Goal: Task Accomplishment & Management: Manage account settings

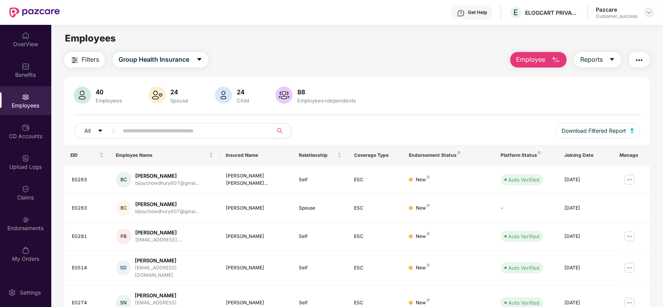
click at [652, 14] on div at bounding box center [648, 12] width 9 height 9
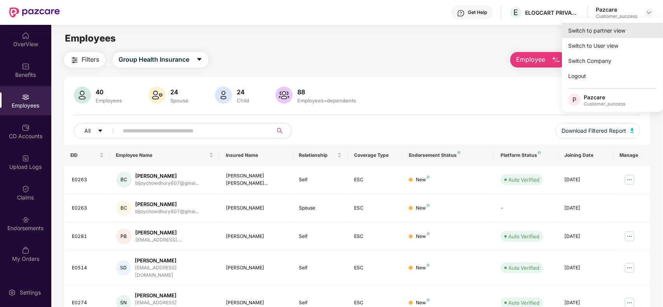
click at [623, 37] on div "Switch to partner view" at bounding box center [612, 30] width 101 height 15
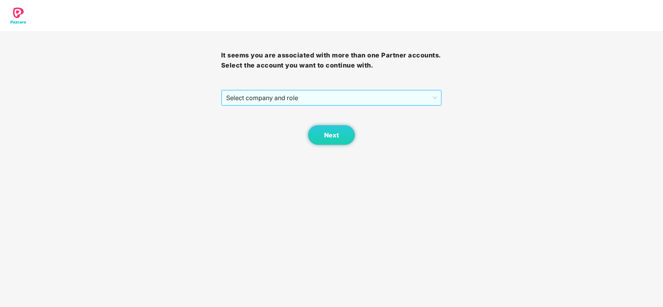
click at [320, 100] on span "Select company and role" at bounding box center [331, 97] width 211 height 15
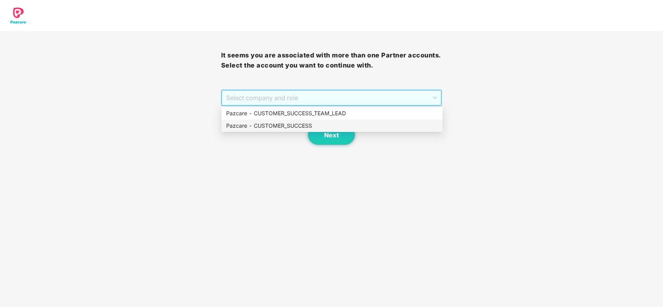
click at [278, 124] on div "Pazcare - CUSTOMER_SUCCESS" at bounding box center [332, 126] width 212 height 9
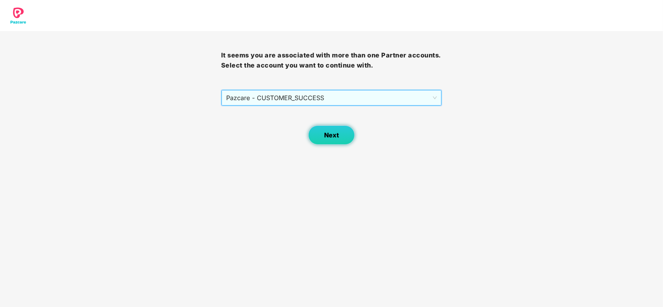
click at [341, 143] on button "Next" at bounding box center [331, 134] width 47 height 19
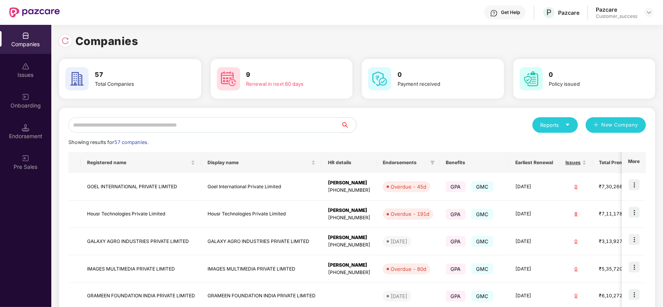
click at [155, 123] on input "text" at bounding box center [204, 125] width 272 height 16
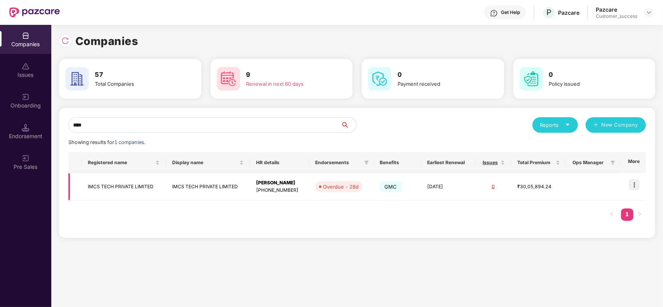
type input "****"
click at [169, 195] on td "IMCS TECH PRIVATE LIMITED" at bounding box center [208, 187] width 84 height 28
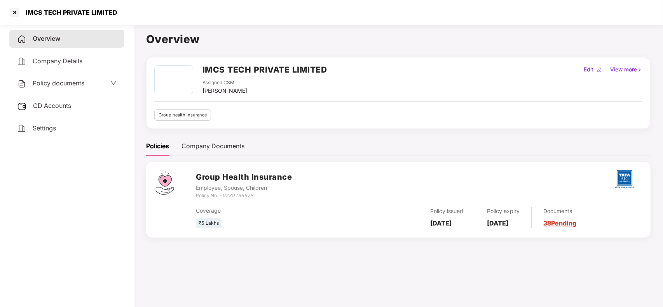
click at [249, 197] on icon "0239766678" at bounding box center [237, 196] width 31 height 6
copy icon "0239766678"
click at [18, 14] on div at bounding box center [15, 12] width 12 height 12
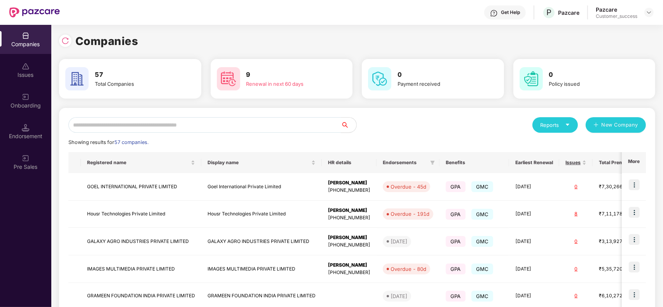
click at [116, 128] on input "text" at bounding box center [204, 125] width 272 height 16
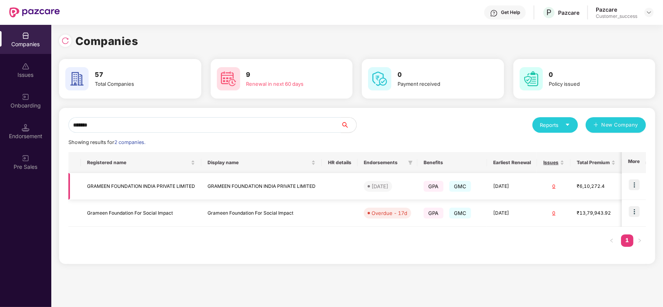
type input "*******"
click at [632, 186] on img at bounding box center [633, 184] width 11 height 11
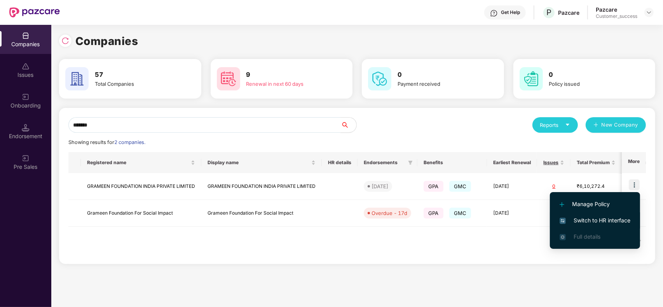
click at [604, 218] on span "Switch to HR interface" at bounding box center [594, 220] width 71 height 9
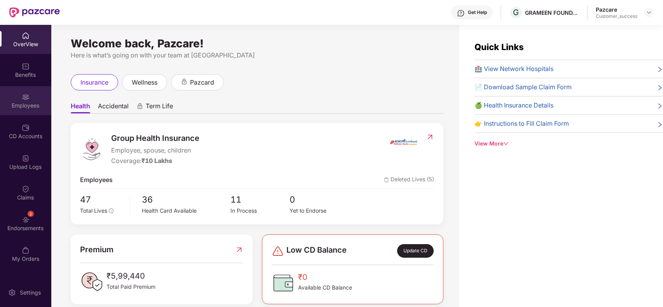
click at [8, 108] on div "Employees" at bounding box center [25, 106] width 51 height 8
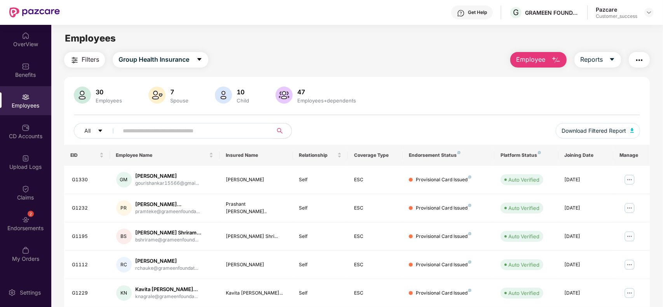
click at [153, 129] on input "text" at bounding box center [192, 131] width 139 height 12
type input "*"
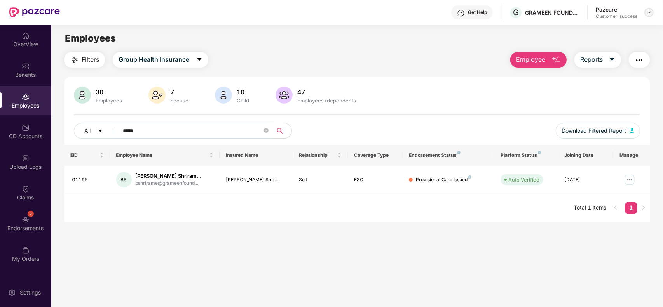
type input "*****"
click at [647, 9] on img at bounding box center [649, 12] width 6 height 6
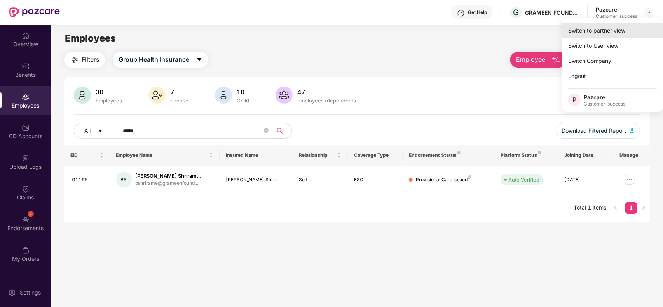
click at [620, 34] on div "Switch to partner view" at bounding box center [612, 30] width 101 height 15
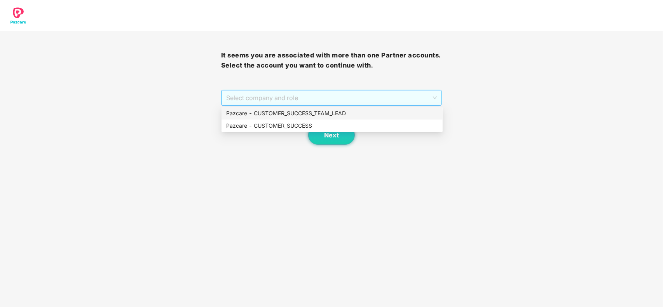
click at [272, 104] on span "Select company and role" at bounding box center [331, 97] width 211 height 15
click at [259, 127] on div "Pazcare - CUSTOMER_SUCCESS" at bounding box center [332, 126] width 212 height 9
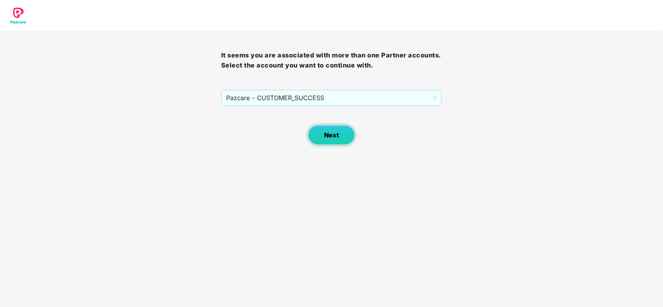
click at [321, 133] on button "Next" at bounding box center [331, 134] width 47 height 19
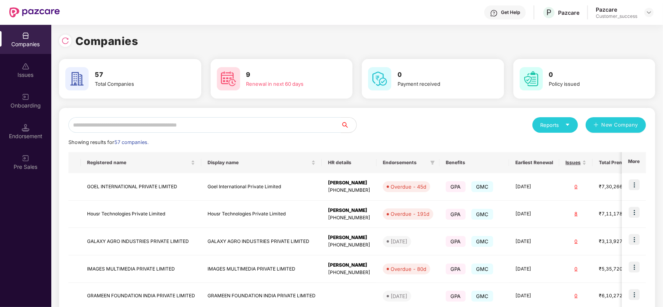
click at [152, 127] on input "text" at bounding box center [204, 125] width 272 height 16
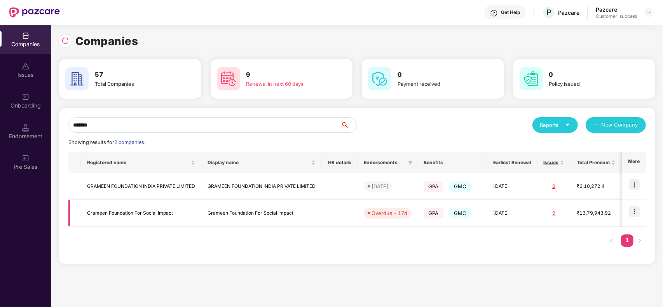
type input "*******"
click at [635, 212] on img at bounding box center [633, 211] width 11 height 11
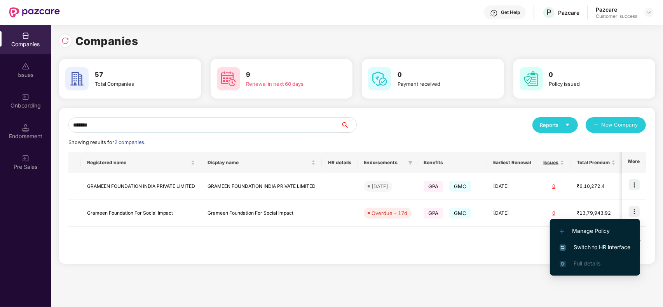
click at [600, 247] on span "Switch to HR interface" at bounding box center [594, 247] width 71 height 9
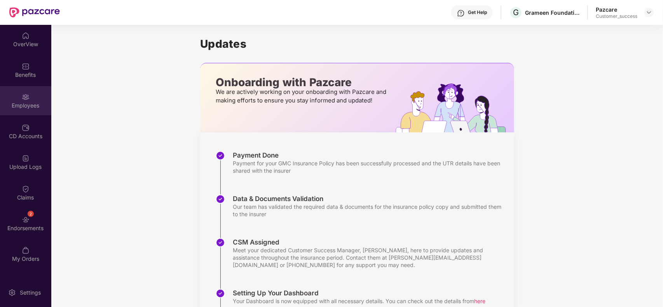
click at [23, 104] on div "Employees" at bounding box center [25, 106] width 51 height 8
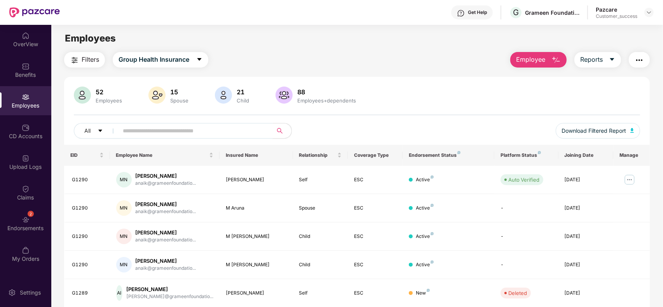
click at [170, 132] on input "text" at bounding box center [192, 131] width 139 height 12
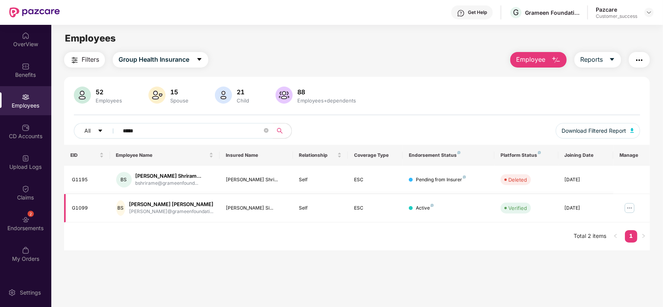
type input "*****"
click at [630, 207] on img at bounding box center [629, 208] width 12 height 12
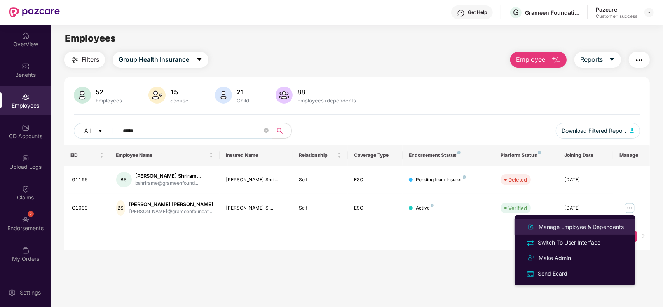
click at [581, 228] on div "Manage Employee & Dependents" at bounding box center [581, 227] width 88 height 9
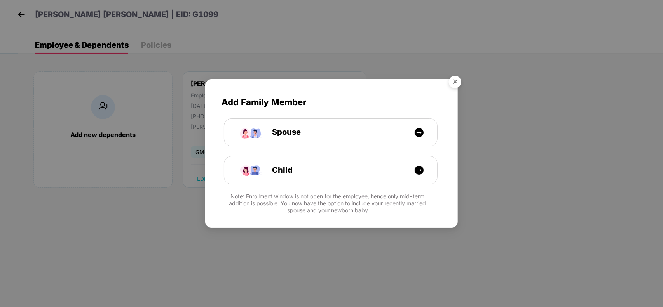
click at [454, 82] on img "Close" at bounding box center [455, 83] width 22 height 22
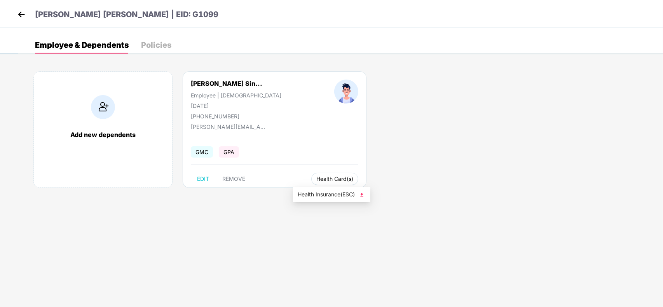
click at [316, 181] on span "Health Card(s)" at bounding box center [334, 179] width 37 height 4
click at [315, 196] on span "Health Insurance(ESC)" at bounding box center [332, 194] width 68 height 9
click at [20, 10] on img at bounding box center [22, 15] width 12 height 12
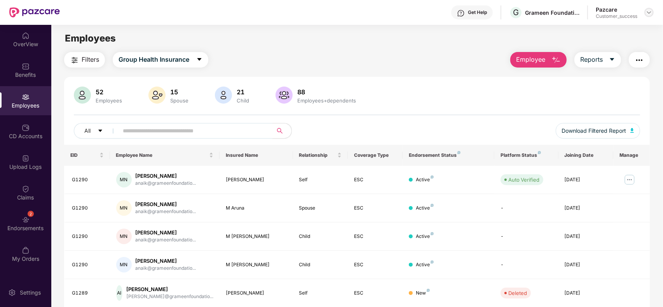
click at [647, 9] on img at bounding box center [649, 12] width 6 height 6
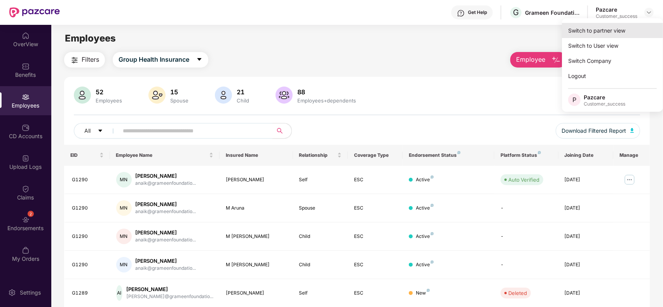
click at [625, 23] on div "Switch to partner view" at bounding box center [612, 30] width 101 height 15
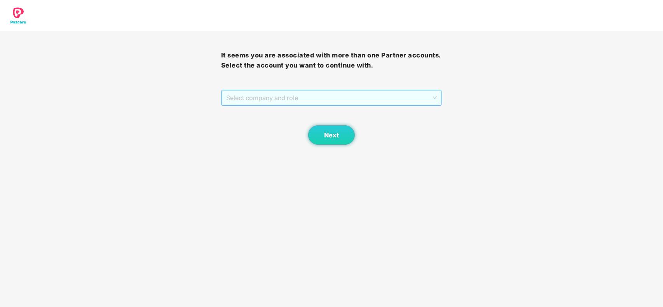
click at [379, 94] on span "Select company and role" at bounding box center [331, 97] width 211 height 15
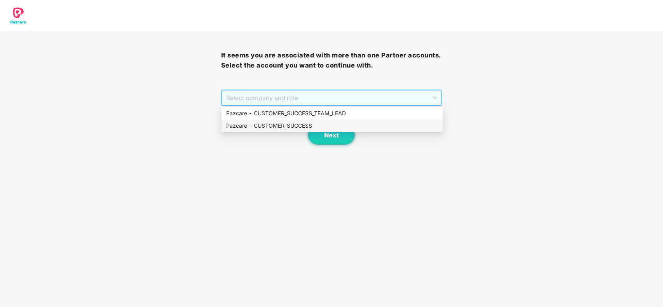
click at [268, 122] on div "Pazcare - CUSTOMER_SUCCESS" at bounding box center [332, 126] width 212 height 9
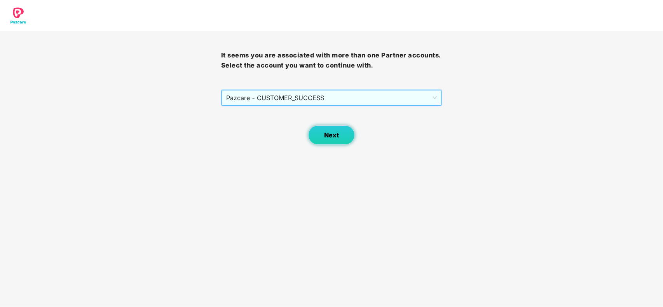
click at [325, 129] on button "Next" at bounding box center [331, 134] width 47 height 19
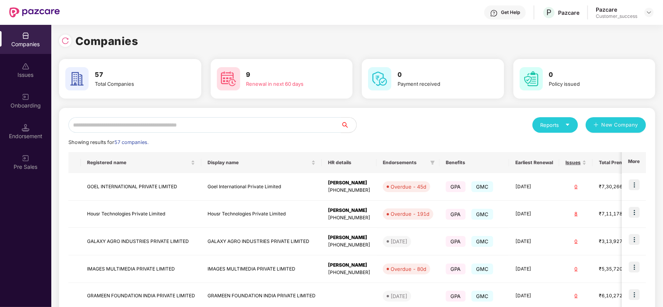
click at [230, 125] on input "text" at bounding box center [204, 125] width 272 height 16
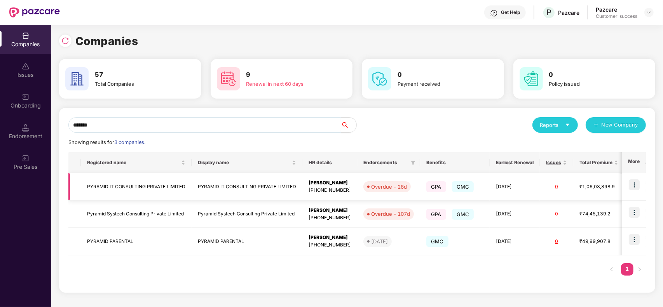
type input "*******"
click at [631, 183] on img at bounding box center [633, 184] width 11 height 11
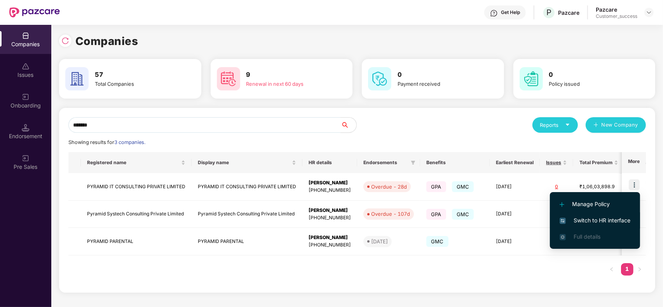
click at [596, 218] on span "Switch to HR interface" at bounding box center [594, 220] width 71 height 9
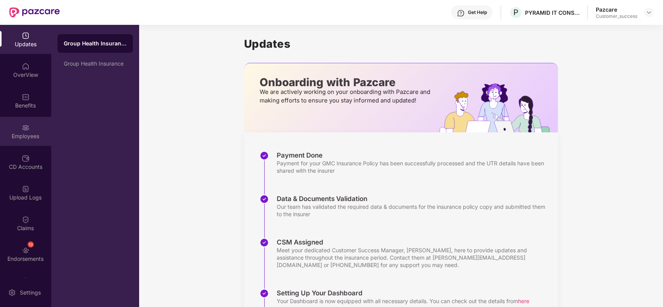
click at [17, 129] on div "Employees" at bounding box center [25, 131] width 51 height 29
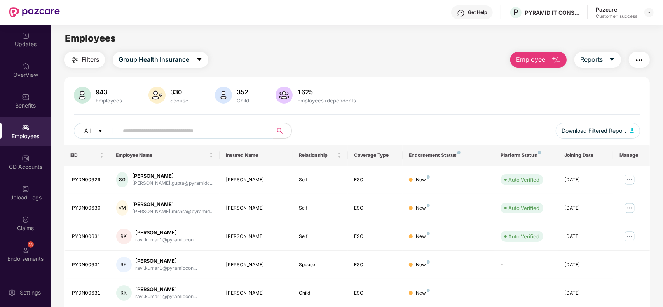
click at [181, 127] on input "text" at bounding box center [192, 131] width 139 height 12
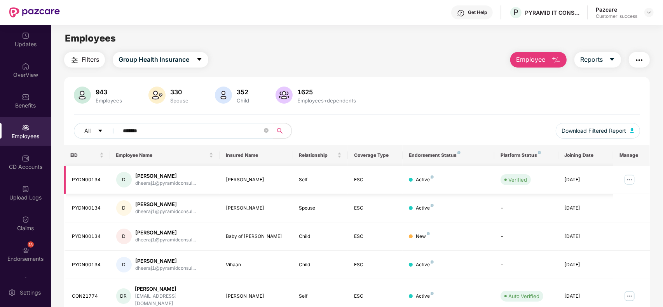
type input "*******"
click at [632, 175] on img at bounding box center [629, 180] width 12 height 12
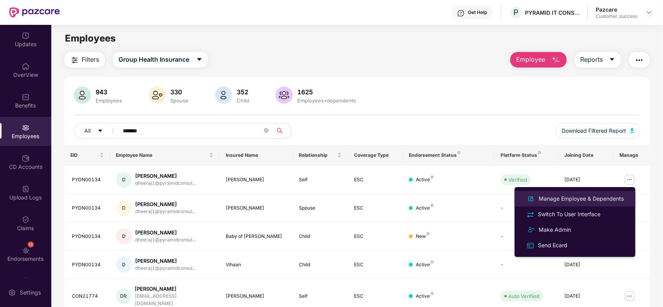
click at [562, 201] on div "Manage Employee & Dependents" at bounding box center [581, 199] width 88 height 9
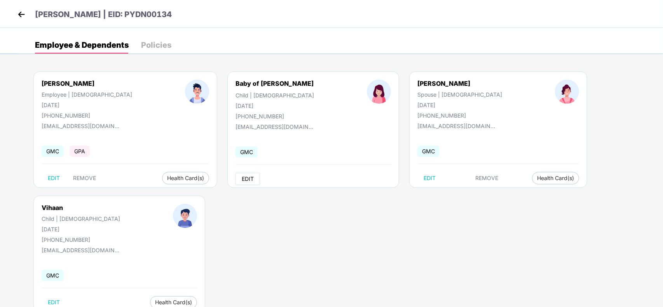
click at [242, 181] on span "EDIT" at bounding box center [248, 179] width 12 height 6
select select "*****"
select select "******"
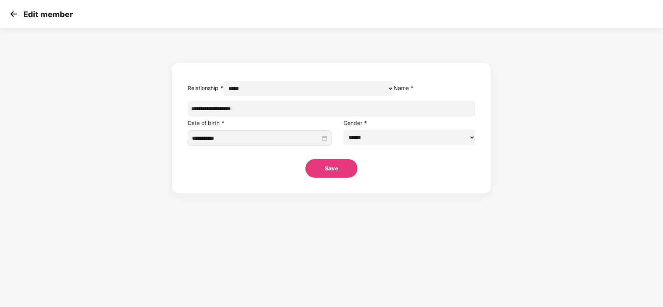
click at [12, 9] on img at bounding box center [14, 14] width 12 height 12
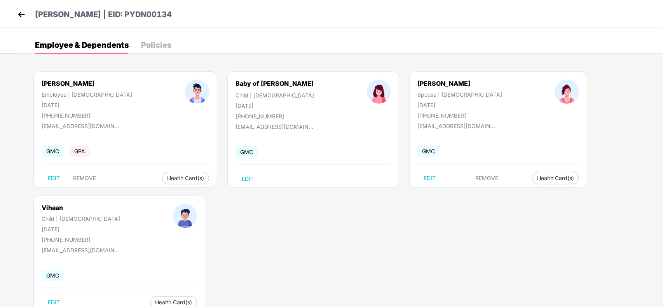
click at [14, 14] on div "[PERSON_NAME] | EID: PYDN00134" at bounding box center [331, 14] width 663 height 28
click at [18, 14] on img at bounding box center [22, 15] width 12 height 12
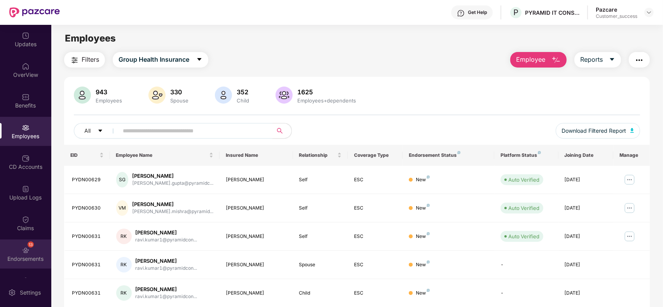
click at [28, 254] on div "13 Endorsements" at bounding box center [25, 254] width 51 height 29
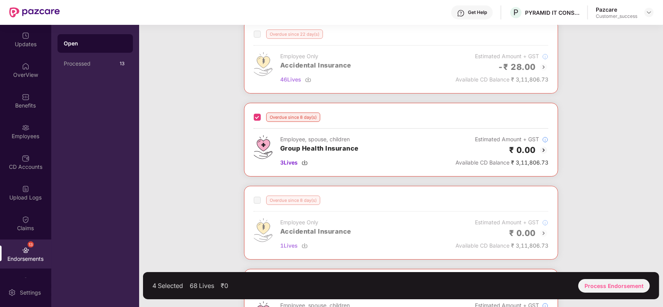
scroll to position [341, 0]
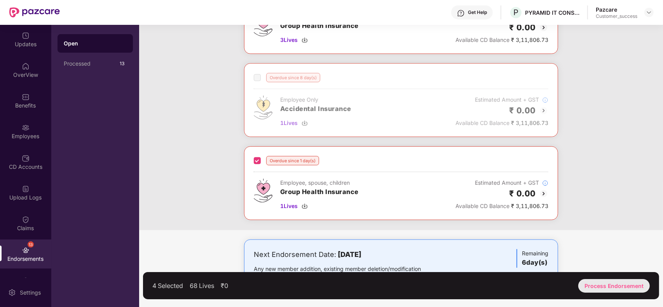
click at [604, 282] on div "Process Endorsement" at bounding box center [613, 286] width 71 height 14
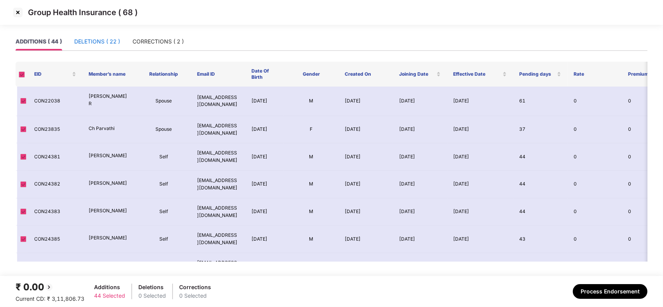
click at [107, 43] on div "DELETIONS ( 22 )" at bounding box center [97, 41] width 46 height 9
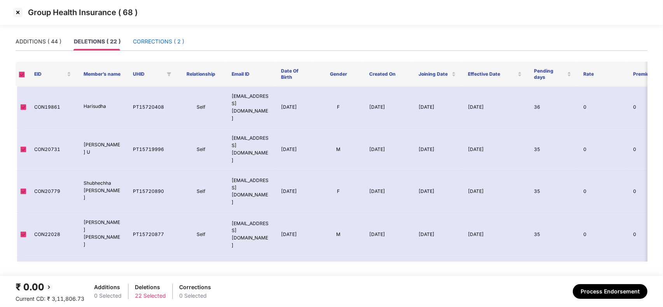
click at [177, 39] on div "CORRECTIONS ( 2 )" at bounding box center [158, 41] width 51 height 9
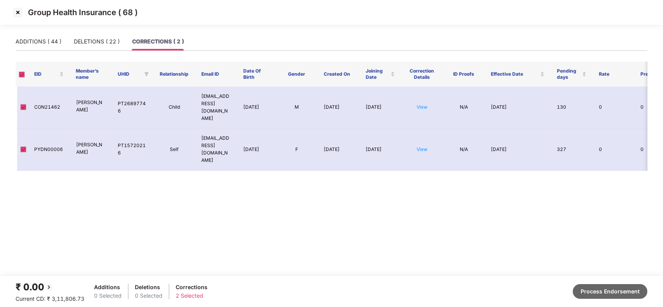
click at [592, 285] on button "Process Endorsement" at bounding box center [609, 291] width 75 height 15
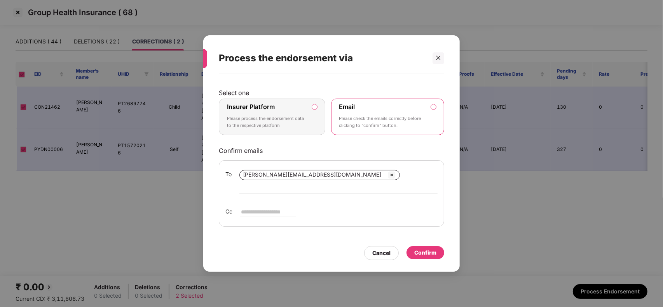
click at [438, 246] on div "Confirm" at bounding box center [425, 252] width 38 height 13
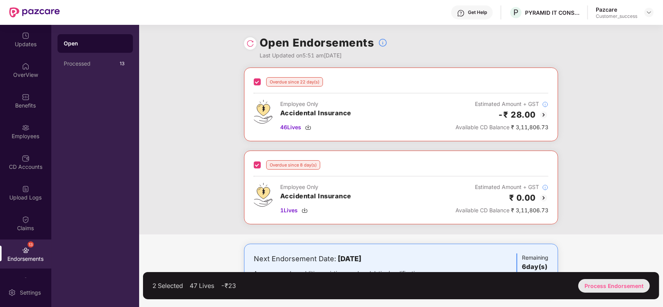
click at [618, 281] on div "Process Endorsement" at bounding box center [613, 286] width 71 height 14
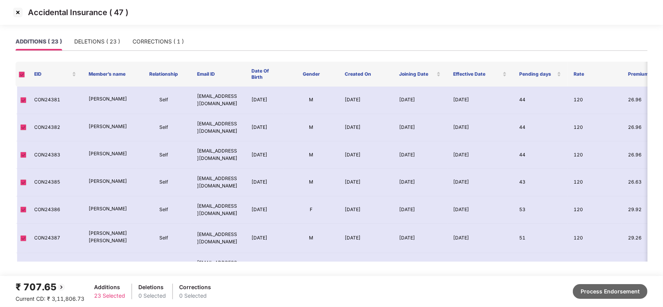
click at [584, 289] on button "Process Endorsement" at bounding box center [609, 291] width 75 height 15
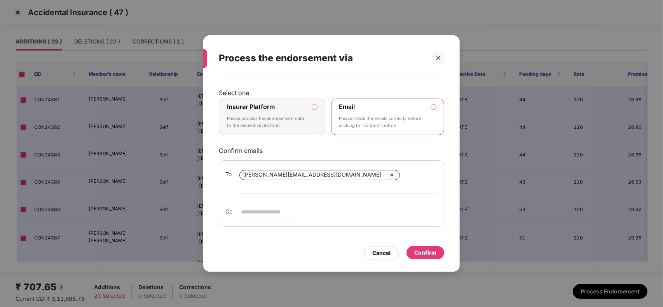
click at [419, 246] on div "Confirm" at bounding box center [425, 252] width 38 height 13
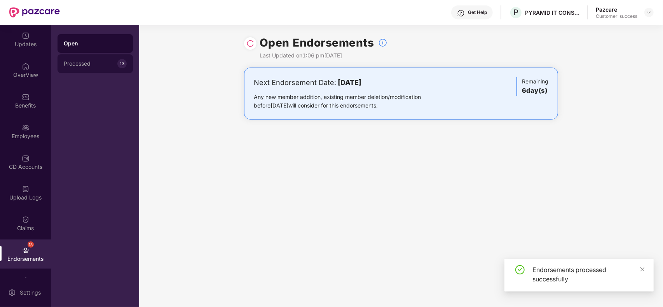
click at [82, 63] on div "Processed" at bounding box center [91, 64] width 54 height 6
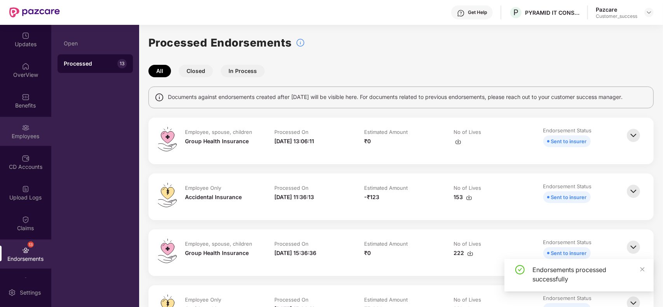
click at [26, 126] on img at bounding box center [26, 128] width 8 height 8
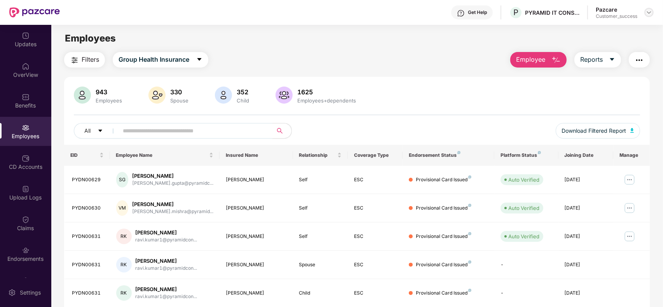
click at [644, 12] on div at bounding box center [648, 12] width 9 height 9
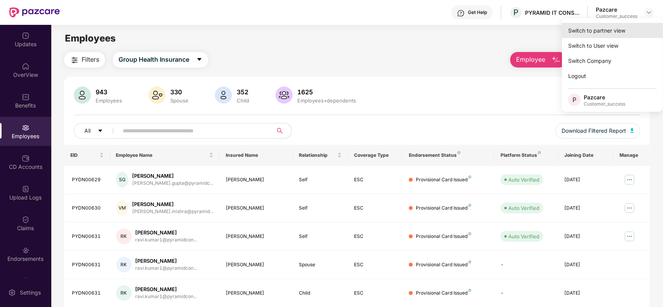
click at [624, 28] on div "Switch to partner view" at bounding box center [612, 30] width 101 height 15
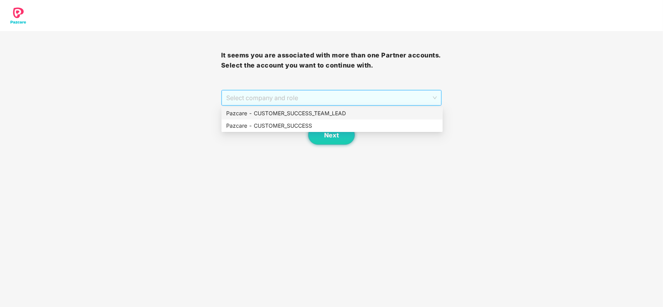
click at [358, 101] on span "Select company and role" at bounding box center [331, 97] width 211 height 15
click at [294, 125] on div "Pazcare - CUSTOMER_SUCCESS" at bounding box center [332, 126] width 212 height 9
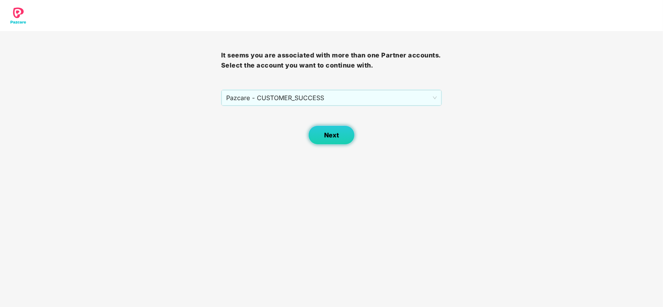
click at [317, 135] on button "Next" at bounding box center [331, 134] width 47 height 19
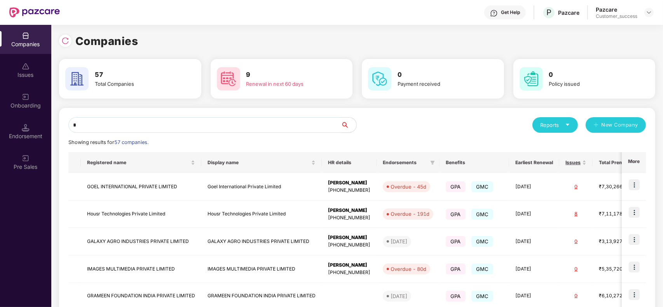
click at [144, 125] on input "*" at bounding box center [204, 125] width 272 height 16
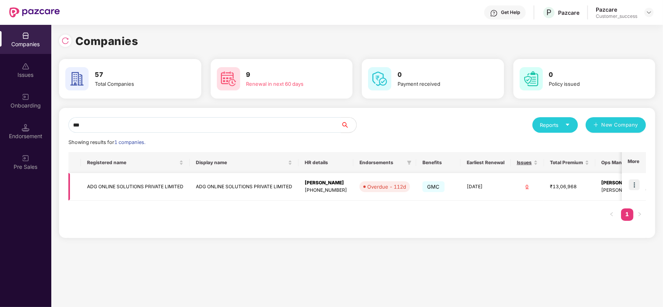
type input "***"
click at [634, 182] on img at bounding box center [633, 184] width 11 height 11
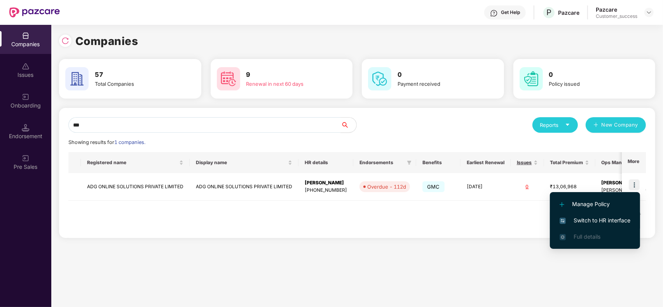
click at [590, 216] on li "Switch to HR interface" at bounding box center [595, 220] width 90 height 16
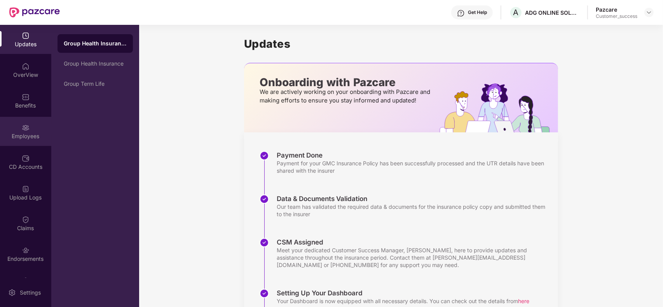
click at [21, 131] on div "Employees" at bounding box center [25, 131] width 51 height 29
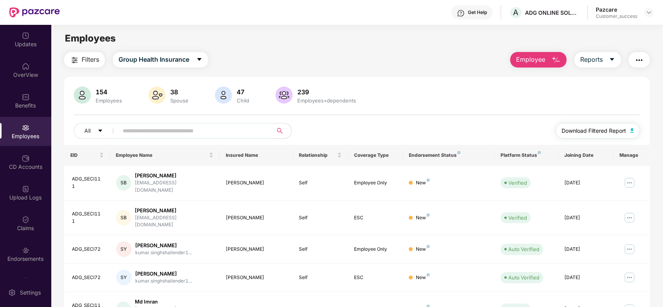
click at [585, 125] on button "Download Filtered Report" at bounding box center [597, 131] width 85 height 16
